Goal: Task Accomplishment & Management: Manage account settings

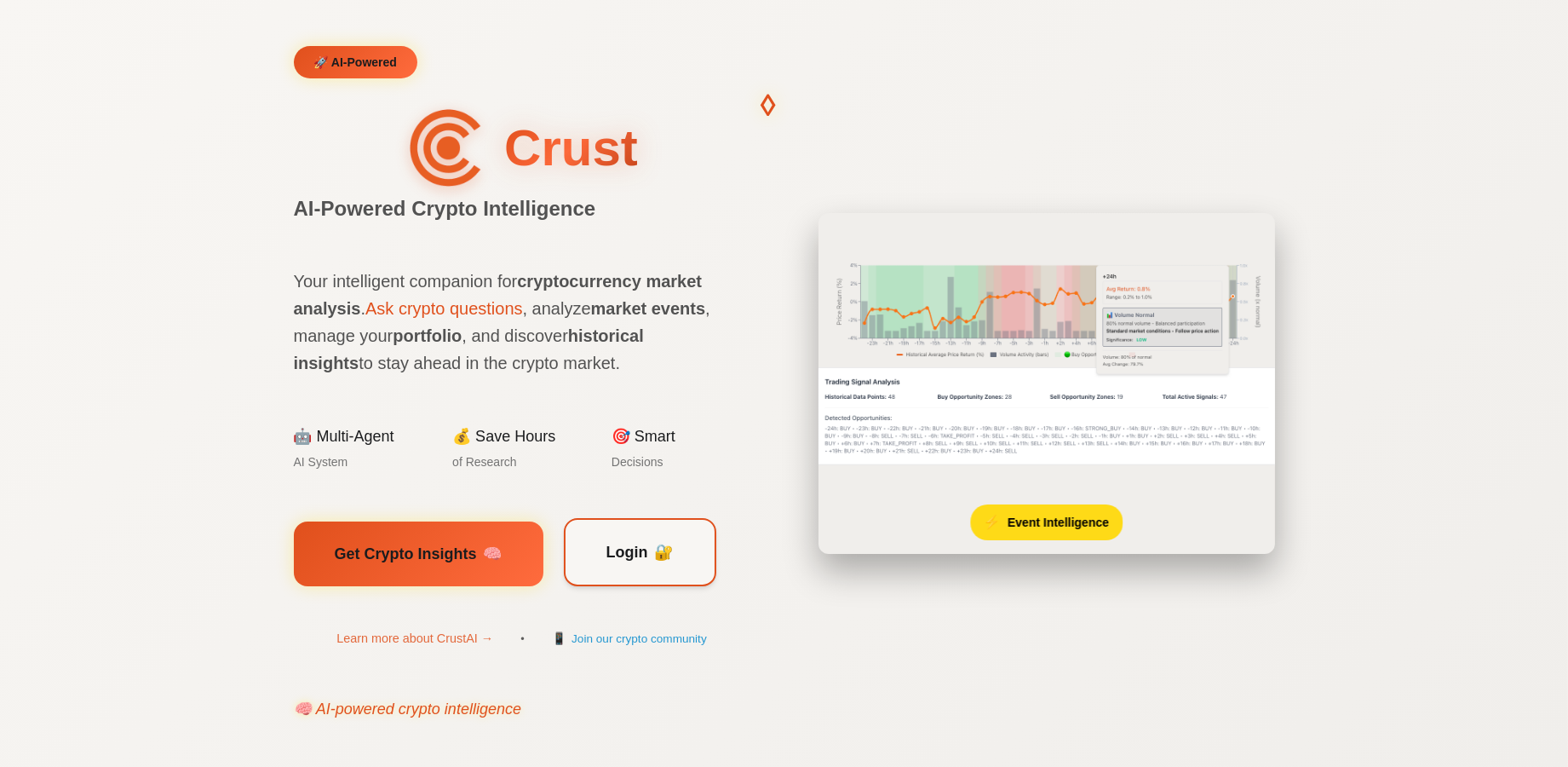
click at [606, 546] on span "Login" at bounding box center [627, 551] width 42 height 24
click at [655, 547] on span "🔐" at bounding box center [664, 551] width 18 height 24
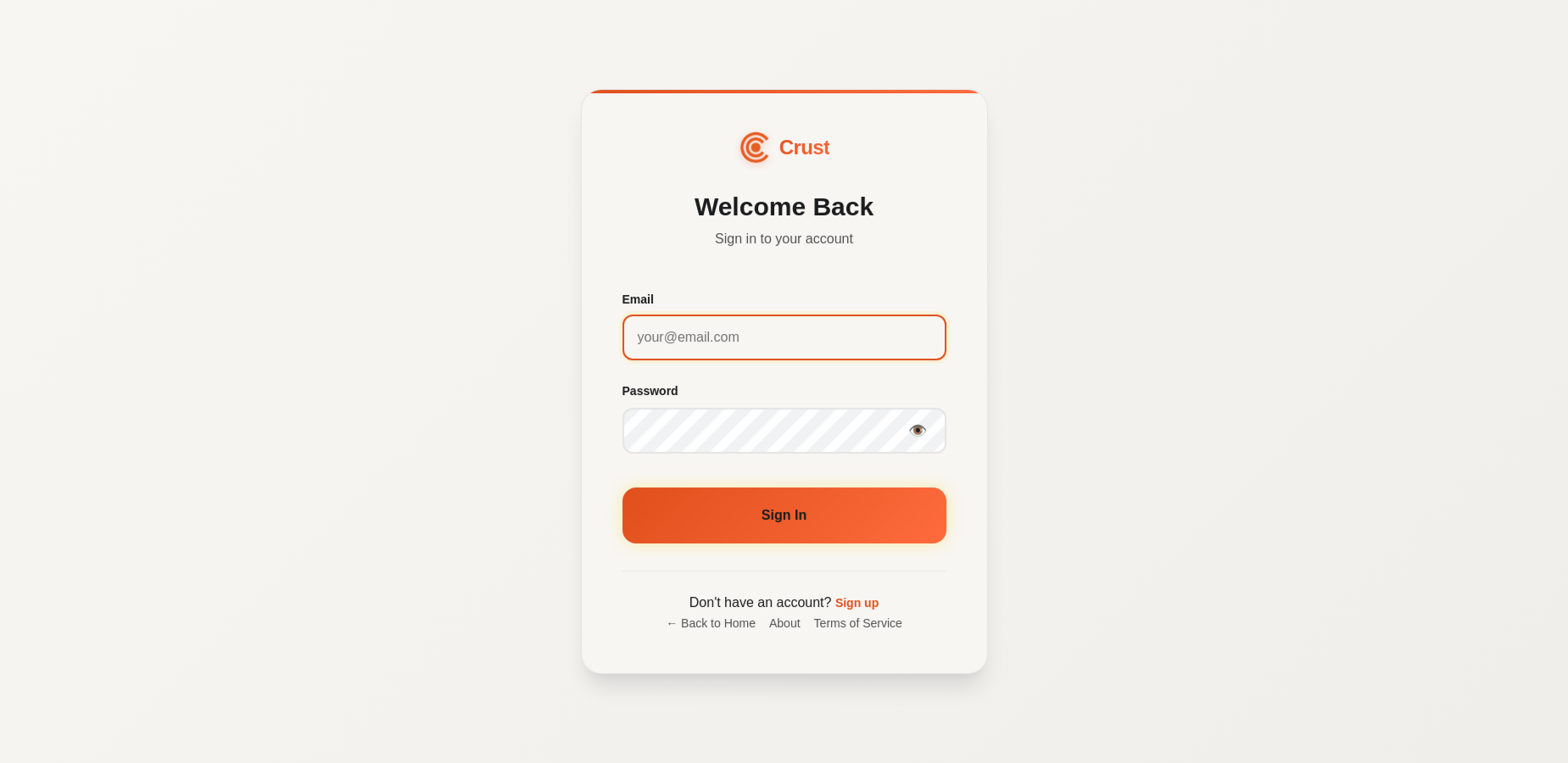
click at [697, 342] on input "Email" at bounding box center [784, 337] width 324 height 45
type input "[EMAIL_ADDRESS][DOMAIN_NAME]"
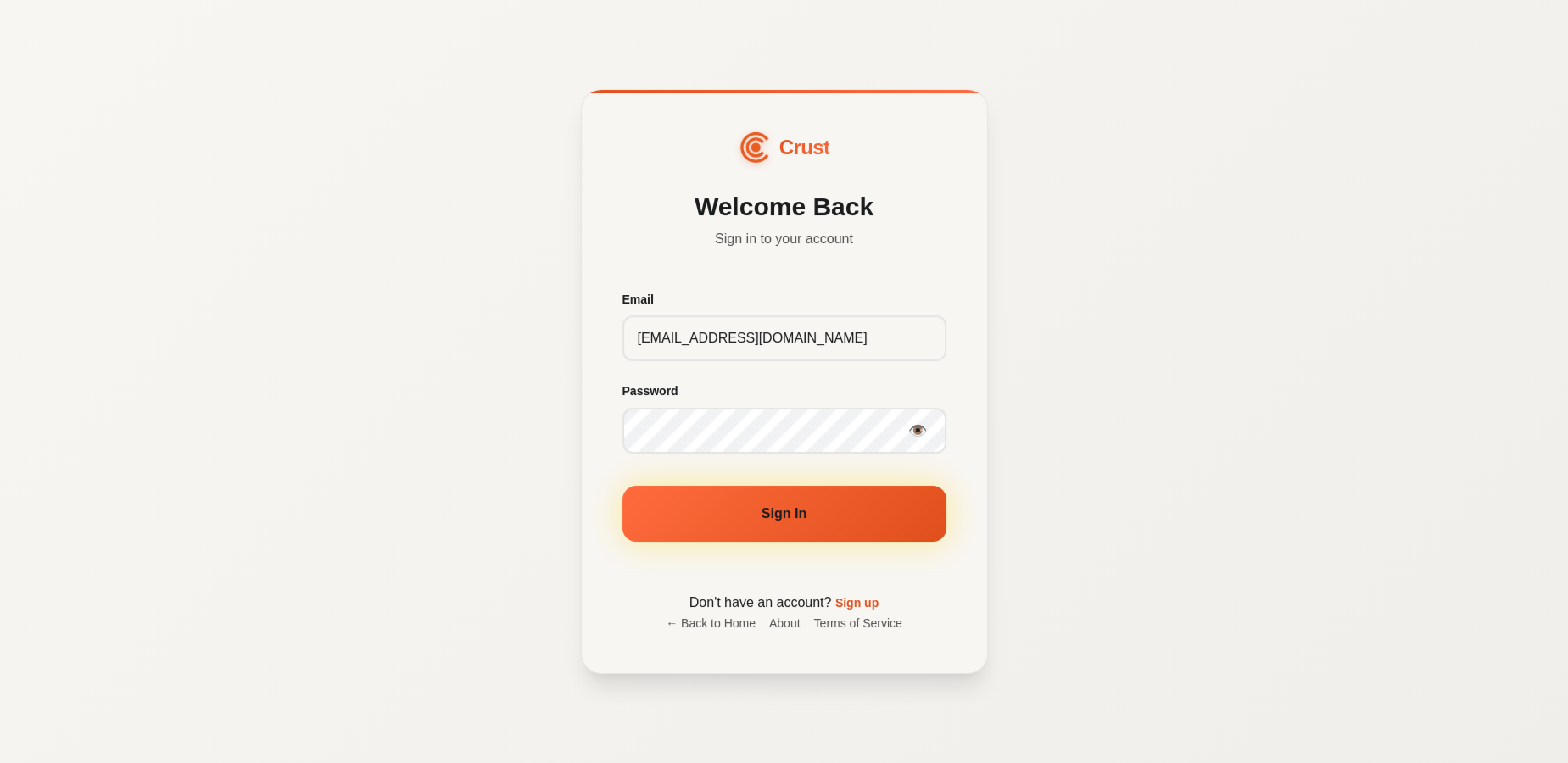
click at [818, 532] on button "Sign In" at bounding box center [784, 514] width 324 height 56
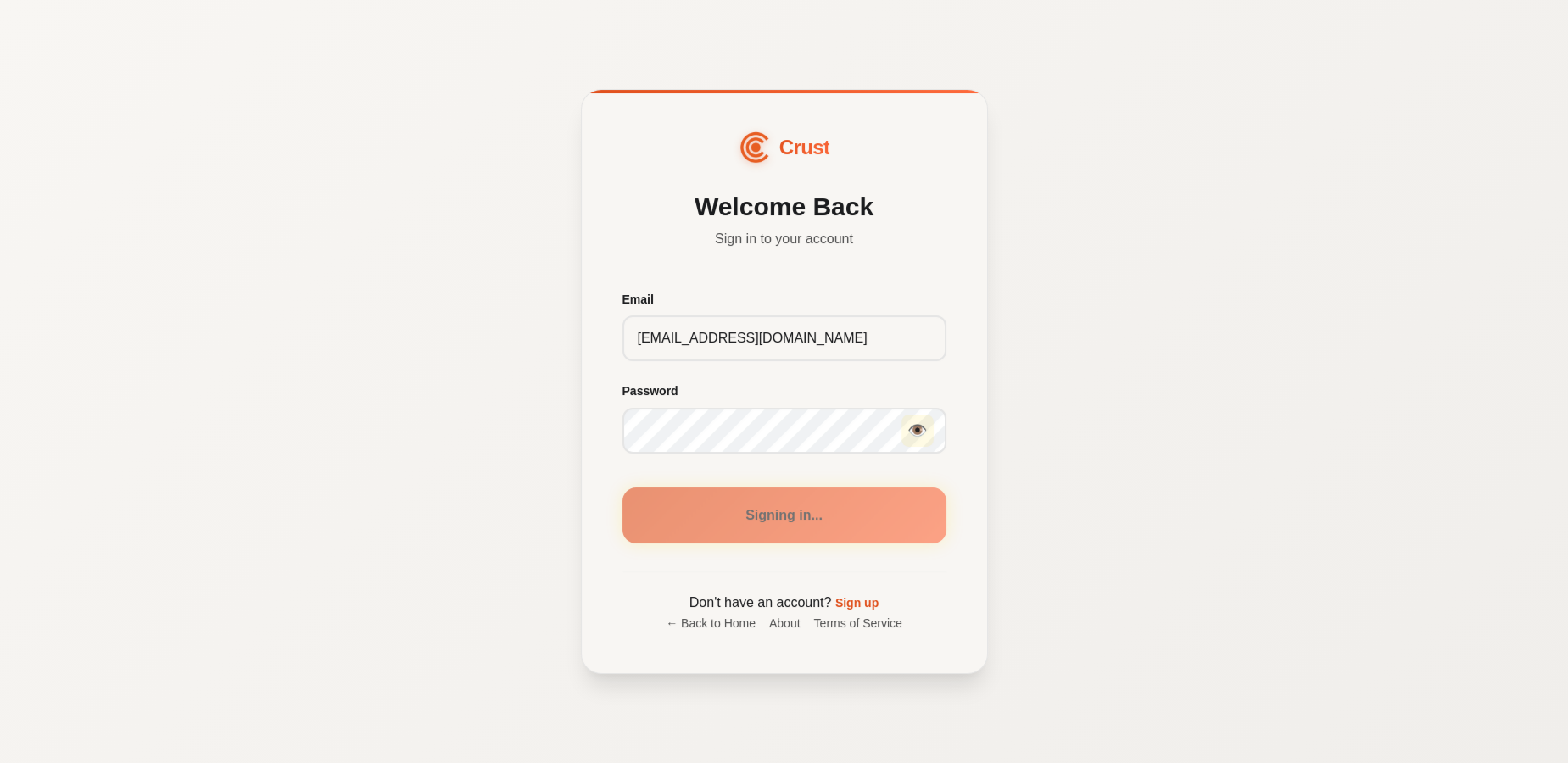
click at [917, 429] on button "👁️" at bounding box center [917, 430] width 32 height 32
click at [1211, 422] on div "Crust Welcome Back Sign in to your account Email [EMAIL_ADDRESS][DOMAIN_NAME] P…" at bounding box center [784, 382] width 1568 height 763
